Goal: Task Accomplishment & Management: Manage account settings

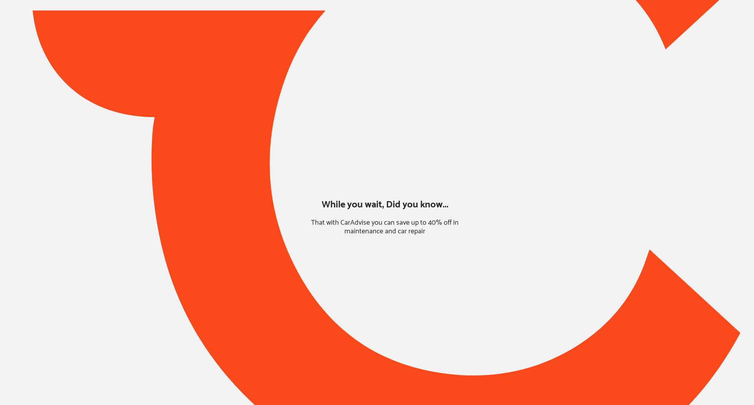
type input "*****"
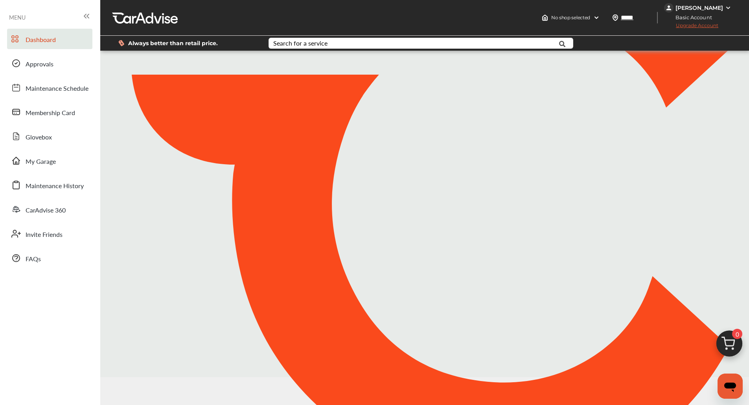
click at [713, 10] on div "[PERSON_NAME]" at bounding box center [699, 7] width 48 height 7
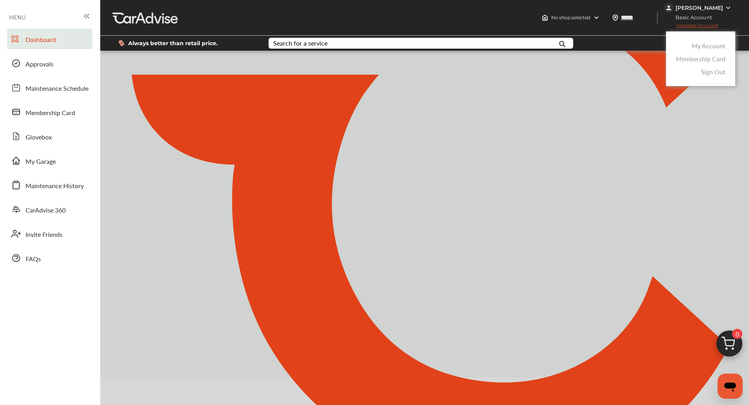
click at [704, 44] on link "My Account" at bounding box center [708, 45] width 34 height 9
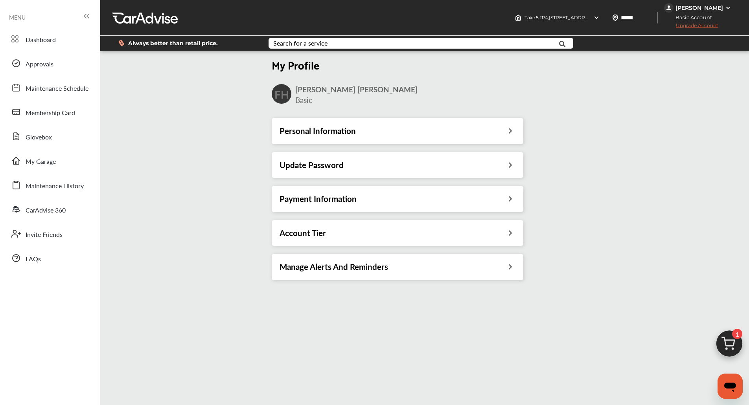
click at [381, 198] on div "Payment Information" at bounding box center [397, 199] width 236 height 10
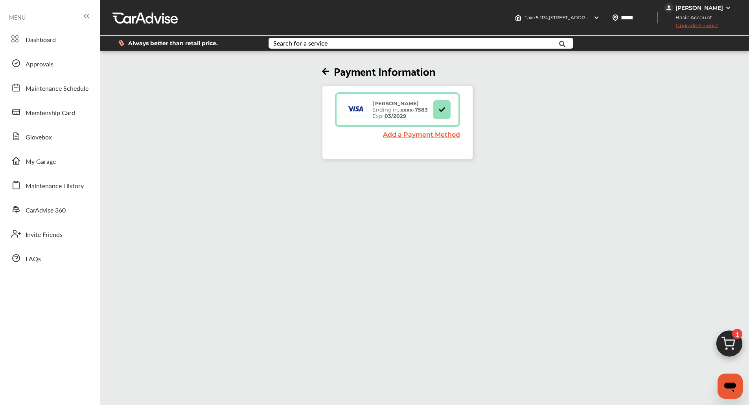
click at [405, 136] on link "Add a Payment Method" at bounding box center [421, 134] width 77 height 7
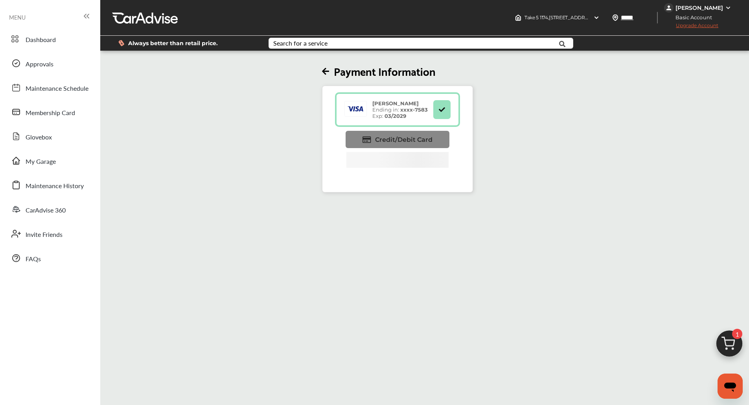
click at [410, 136] on span "Credit/Debit Card" at bounding box center [403, 139] width 57 height 7
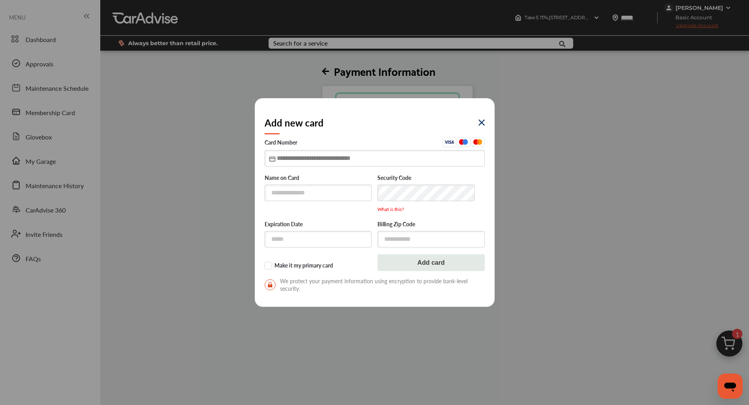
click at [374, 157] on input "text" at bounding box center [374, 158] width 220 height 16
click at [288, 193] on input "text" at bounding box center [317, 193] width 107 height 16
type input "**********"
click at [288, 159] on input "text" at bounding box center [374, 158] width 220 height 16
type input "**********"
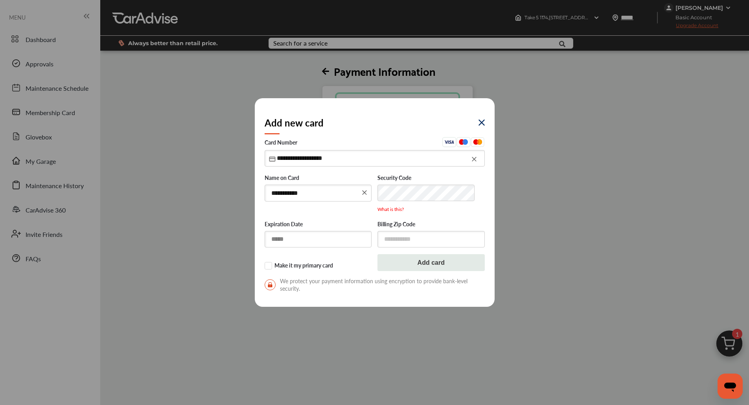
click at [282, 239] on input "text" at bounding box center [317, 239] width 107 height 16
type input "*****"
click at [405, 238] on input "text" at bounding box center [430, 239] width 107 height 16
type input "*****"
click at [405, 261] on button "Add card" at bounding box center [430, 263] width 107 height 17
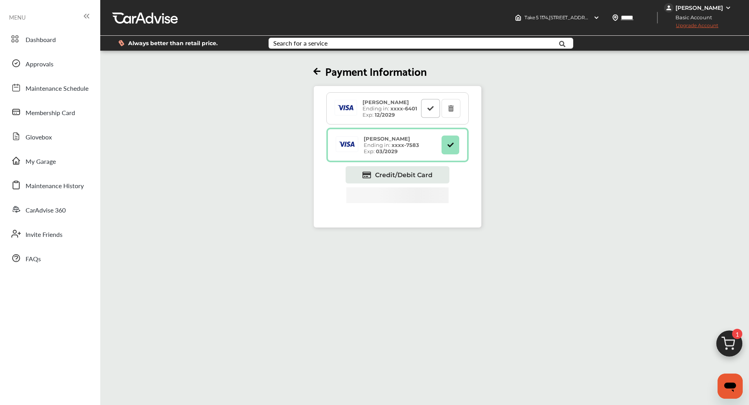
click at [433, 106] on icon at bounding box center [430, 108] width 7 height 6
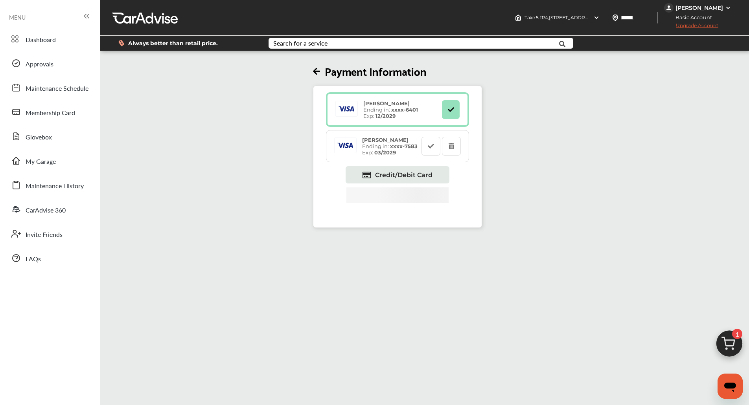
click at [620, 244] on div "Payment Information [PERSON_NAME] Ending in: xxxx- 6401 Exp: 12/2029 [PERSON_NA…" at bounding box center [394, 254] width 593 height 405
click at [458, 145] on button at bounding box center [451, 146] width 19 height 19
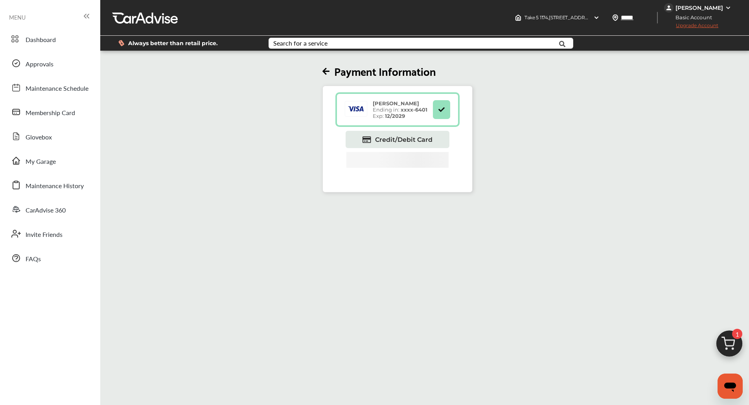
click at [713, 9] on div "[PERSON_NAME]" at bounding box center [699, 7] width 48 height 7
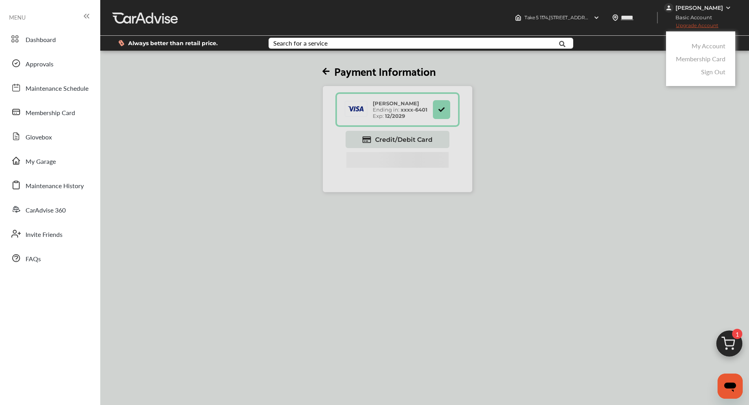
click at [698, 48] on link "My Account" at bounding box center [708, 45] width 34 height 9
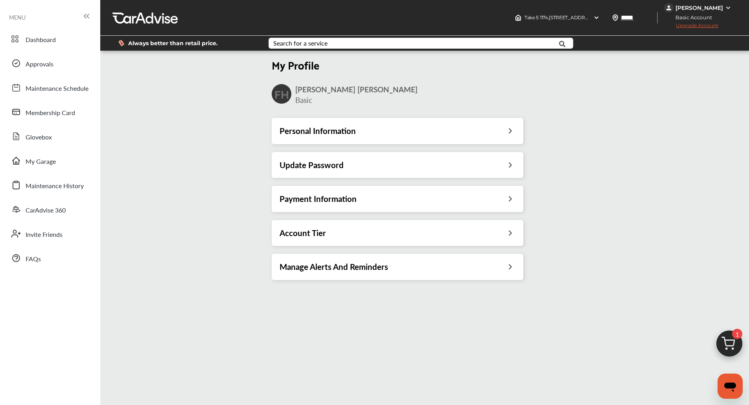
click at [714, 9] on div "[PERSON_NAME]" at bounding box center [699, 7] width 48 height 7
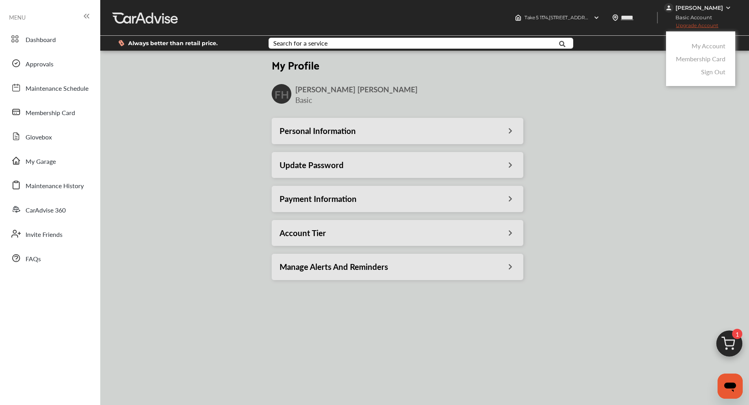
click at [708, 47] on link "My Account" at bounding box center [708, 45] width 34 height 9
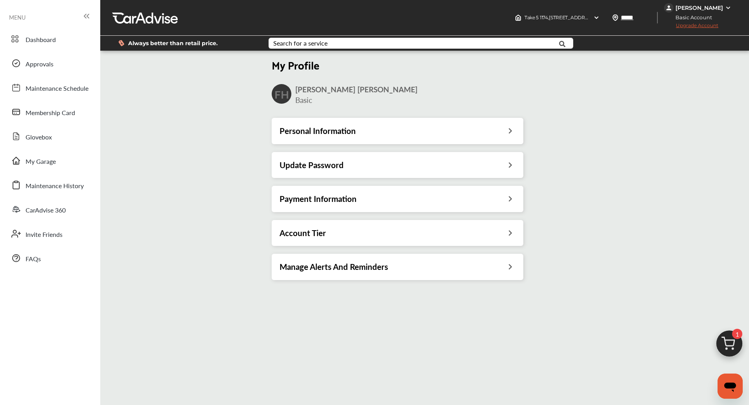
click at [715, 7] on div "[PERSON_NAME]" at bounding box center [699, 7] width 48 height 7
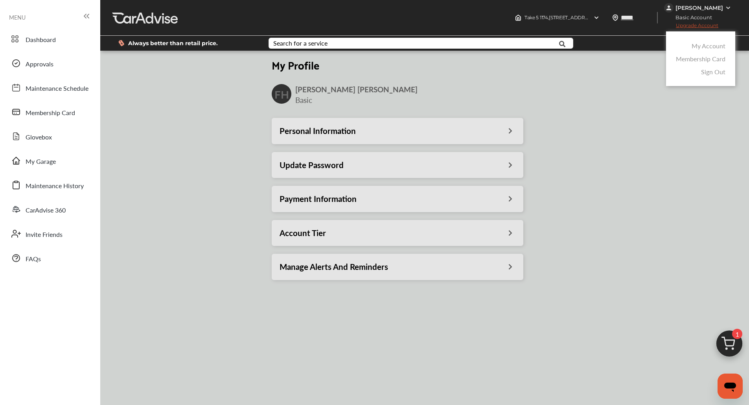
click at [374, 238] on div at bounding box center [374, 222] width 749 height 444
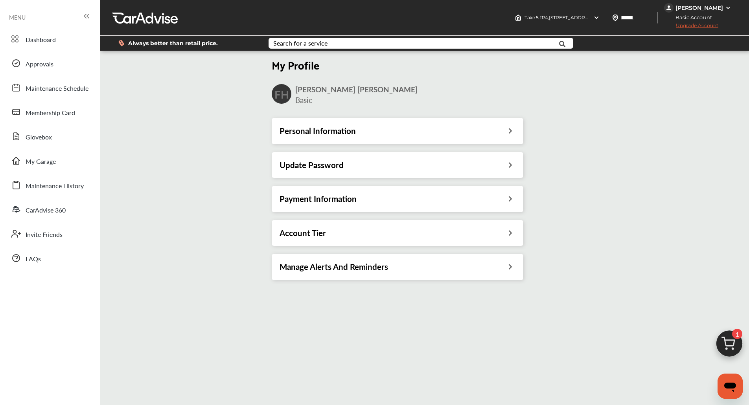
click at [374, 238] on div "Account Tier" at bounding box center [397, 233] width 236 height 10
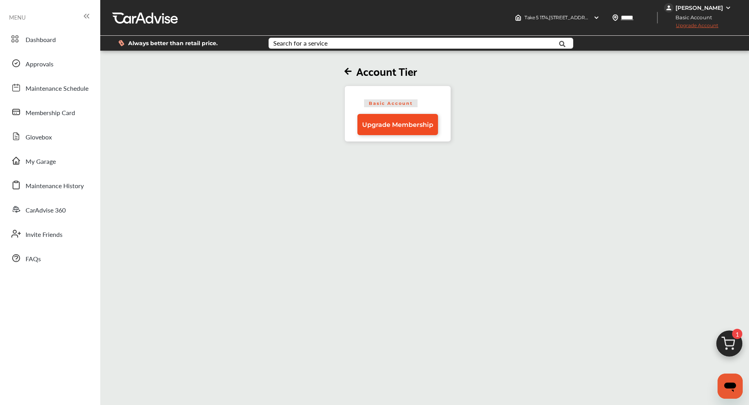
click at [407, 122] on span "Upgrade Membership" at bounding box center [397, 124] width 71 height 7
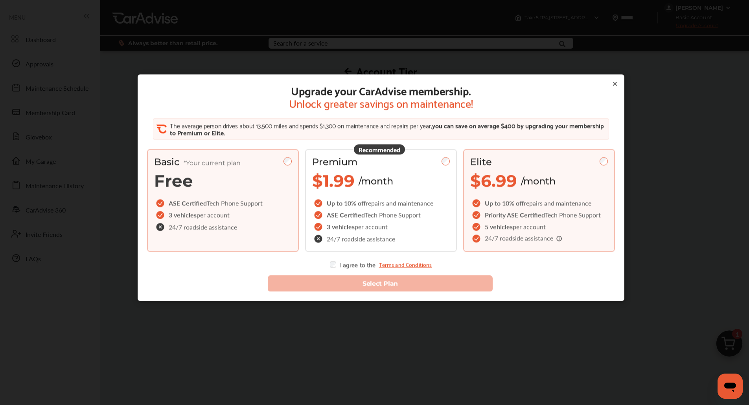
click at [511, 200] on span "Up to 10% off" at bounding box center [503, 203] width 39 height 9
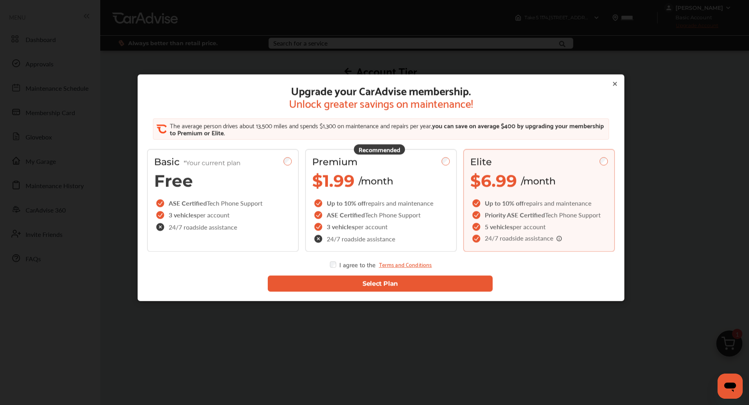
click at [349, 281] on button "Select Plan" at bounding box center [380, 284] width 225 height 16
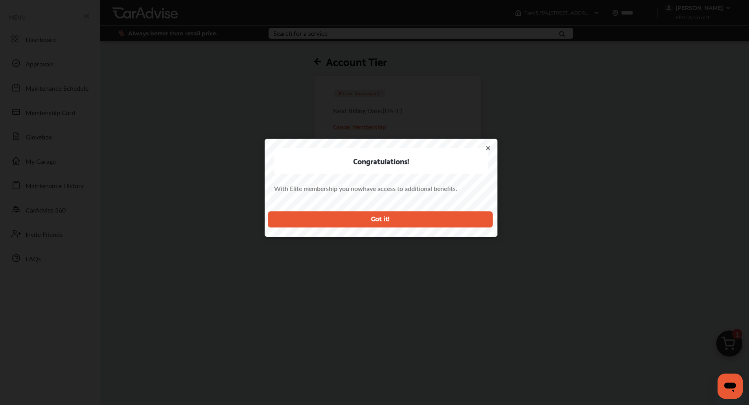
click at [489, 148] on icon at bounding box center [487, 148] width 3 height 3
